Goal: Transaction & Acquisition: Purchase product/service

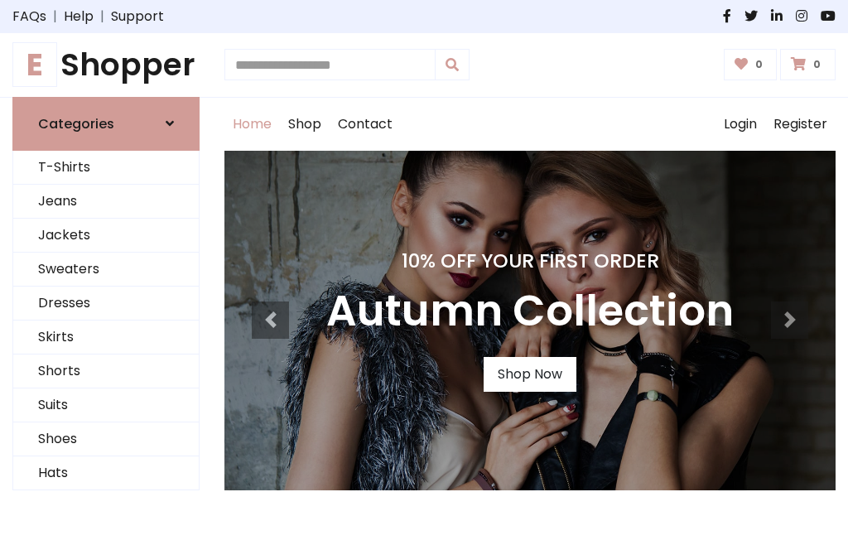
click at [424, 272] on h4 "10% Off Your First Order" at bounding box center [529, 260] width 407 height 23
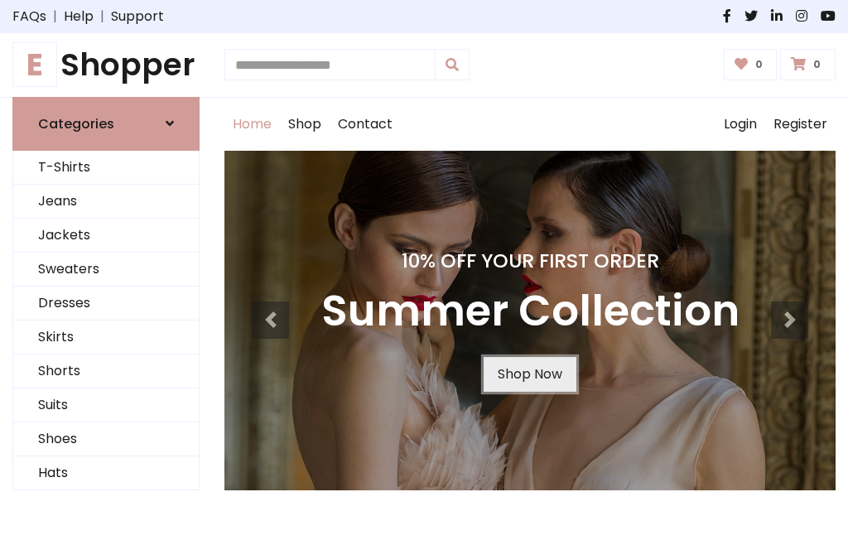
click at [529, 373] on link "Shop Now" at bounding box center [529, 374] width 93 height 35
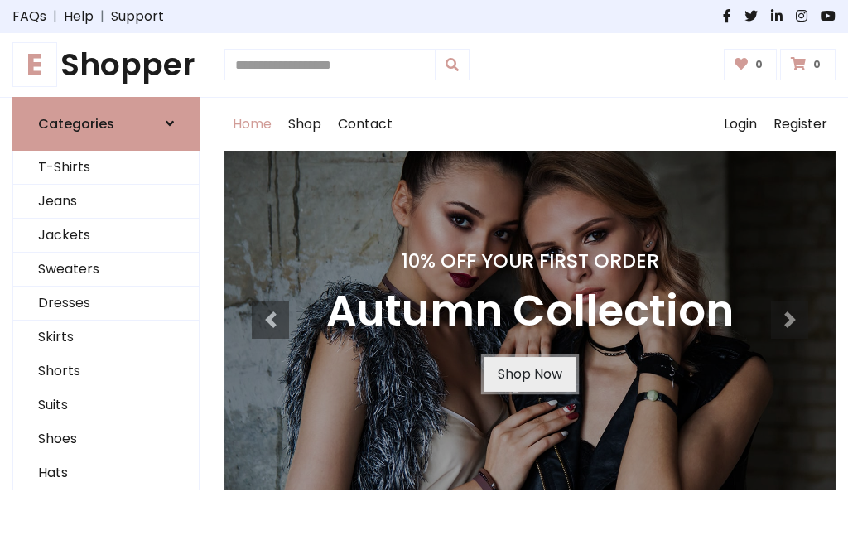
click at [529, 373] on link "Shop Now" at bounding box center [529, 374] width 93 height 35
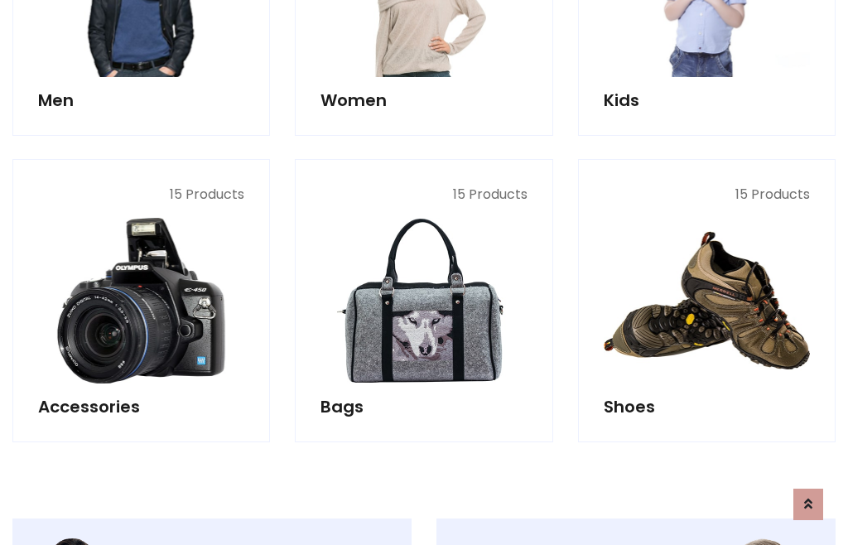
scroll to position [1651, 0]
